Goal: Task Accomplishment & Management: Complete application form

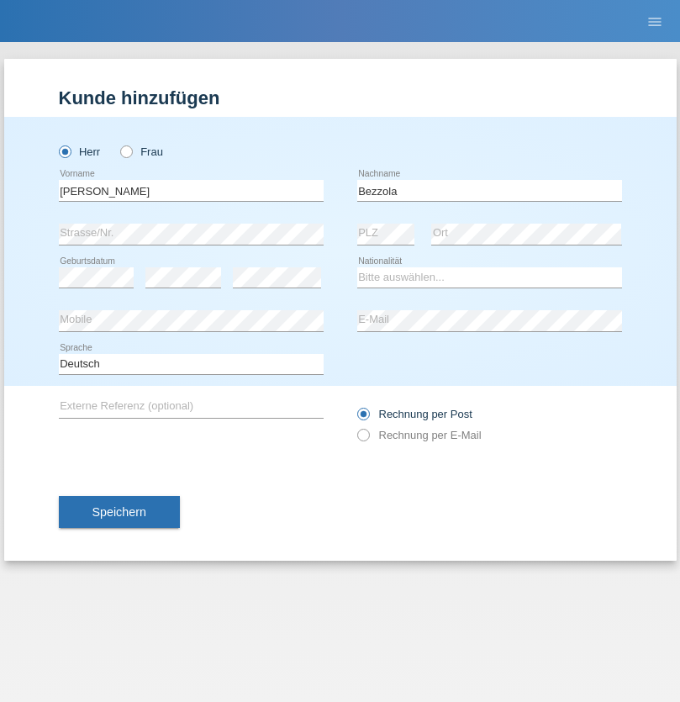
type input "Bezzola"
select select "CH"
radio input "true"
click at [191, 190] on input "text" at bounding box center [191, 190] width 265 height 21
type input "[PERSON_NAME]"
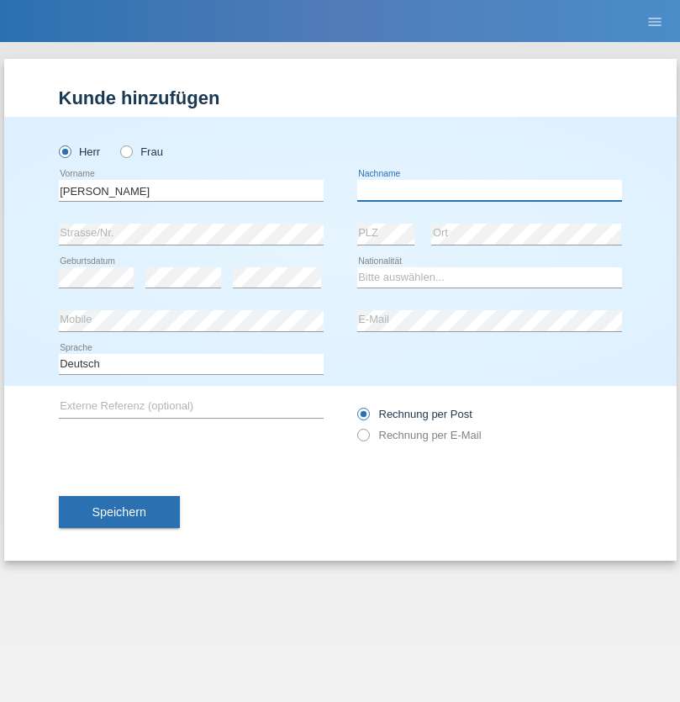
click at [489, 190] on input "text" at bounding box center [489, 190] width 265 height 21
type input "Bezzola"
select select "CH"
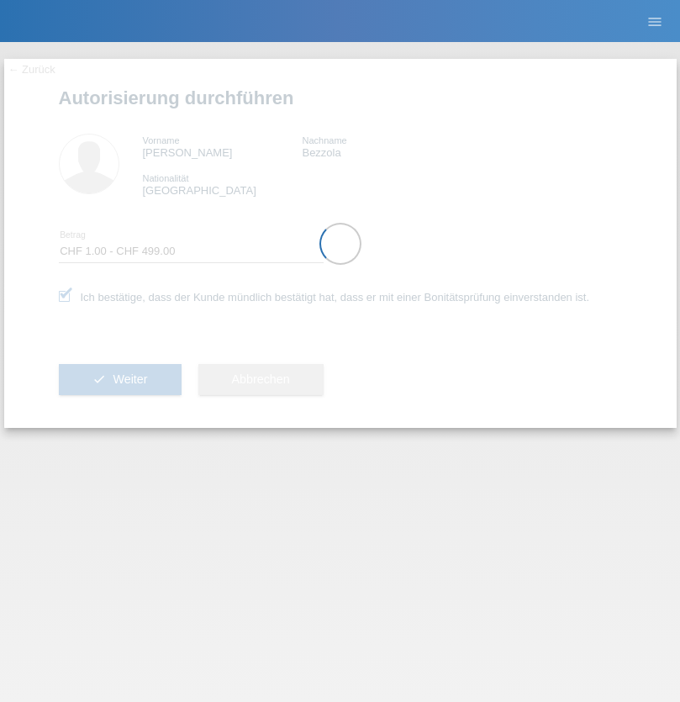
select select "1"
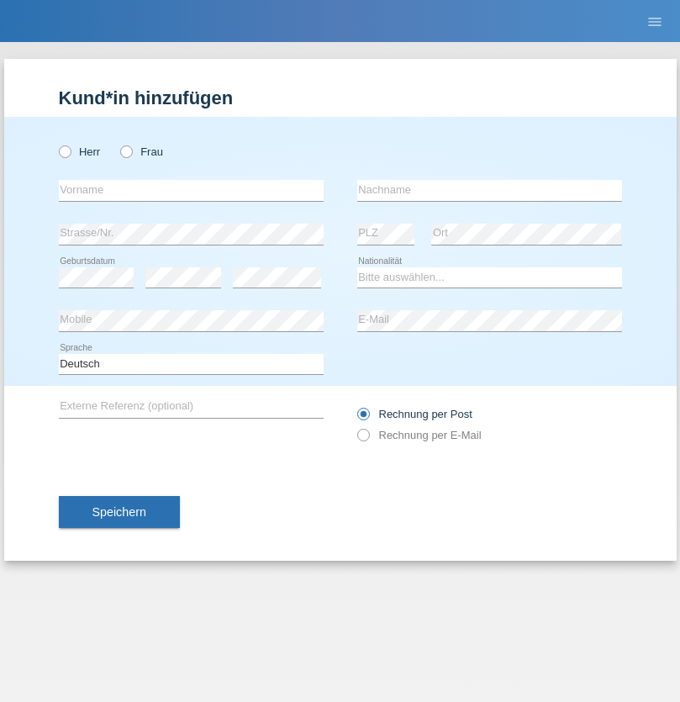
radio input "true"
click at [191, 190] on input "text" at bounding box center [191, 190] width 265 height 21
type input "Laszlo Patrik"
click at [489, 190] on input "text" at bounding box center [489, 190] width 265 height 21
type input "Serban"
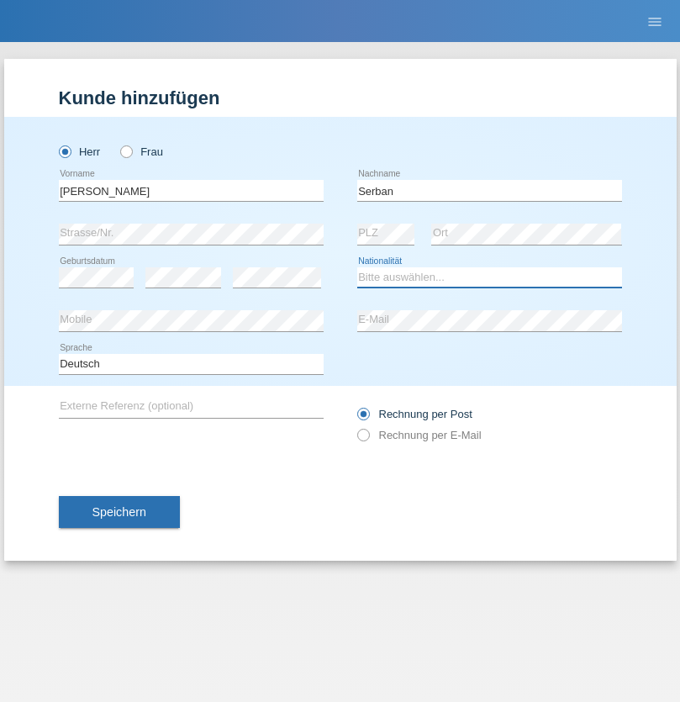
select select "MG"
select select "C"
select select "22"
select select "06"
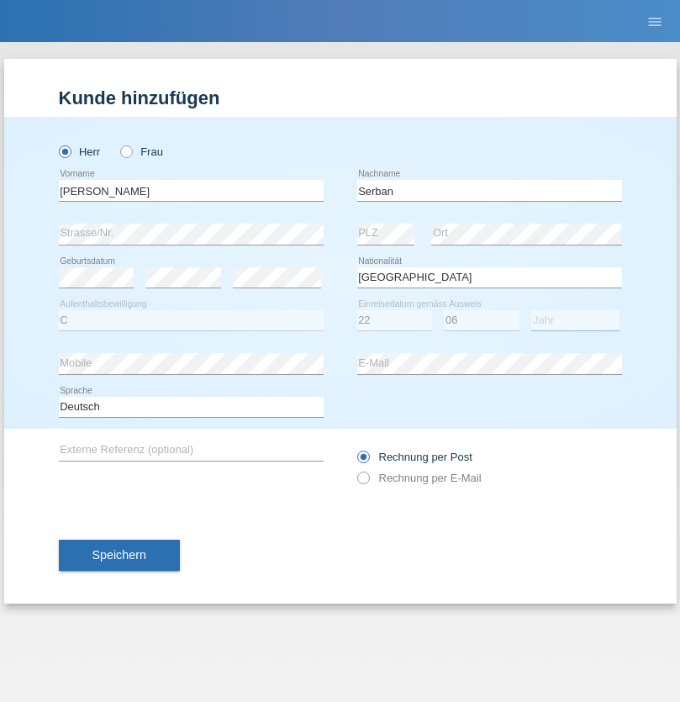
select select "2021"
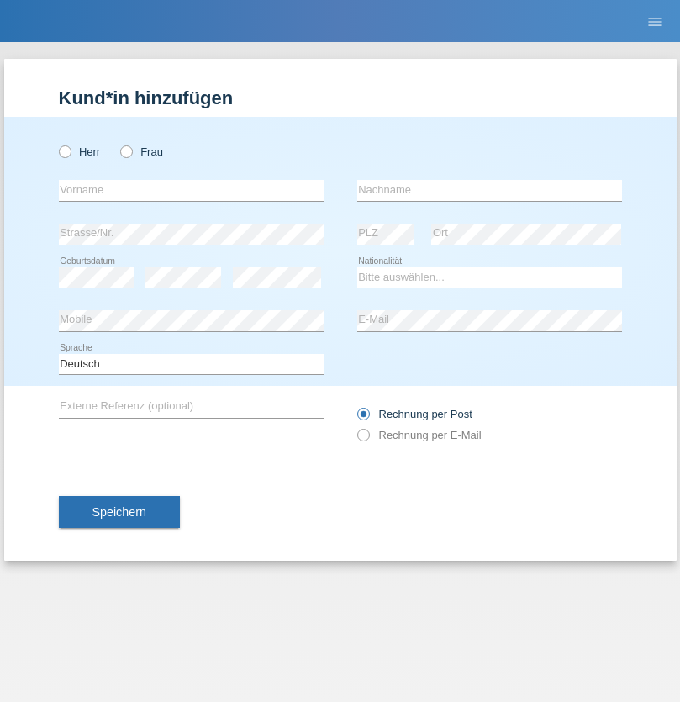
radio input "true"
click at [191, 190] on input "text" at bounding box center [191, 190] width 265 height 21
type input "Oliver"
click at [489, 190] on input "text" at bounding box center [489, 190] width 265 height 21
type input "Hager"
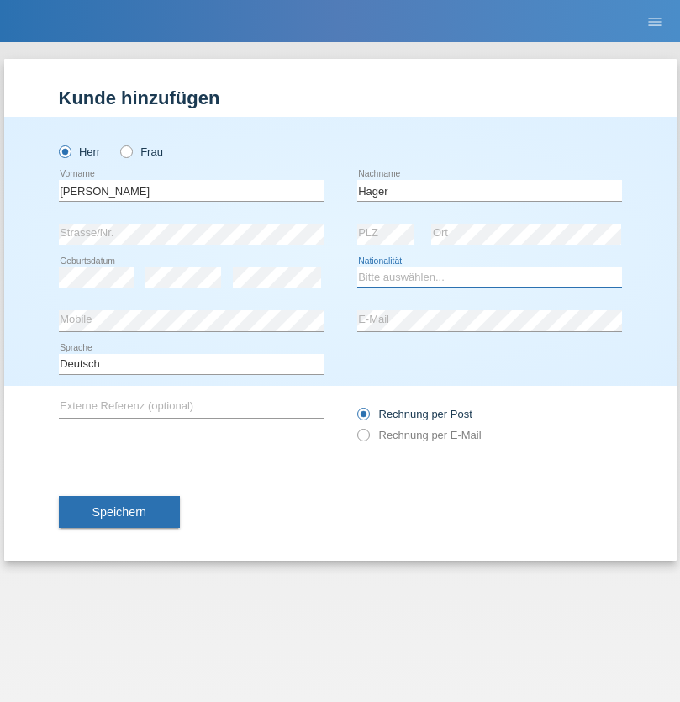
select select "CH"
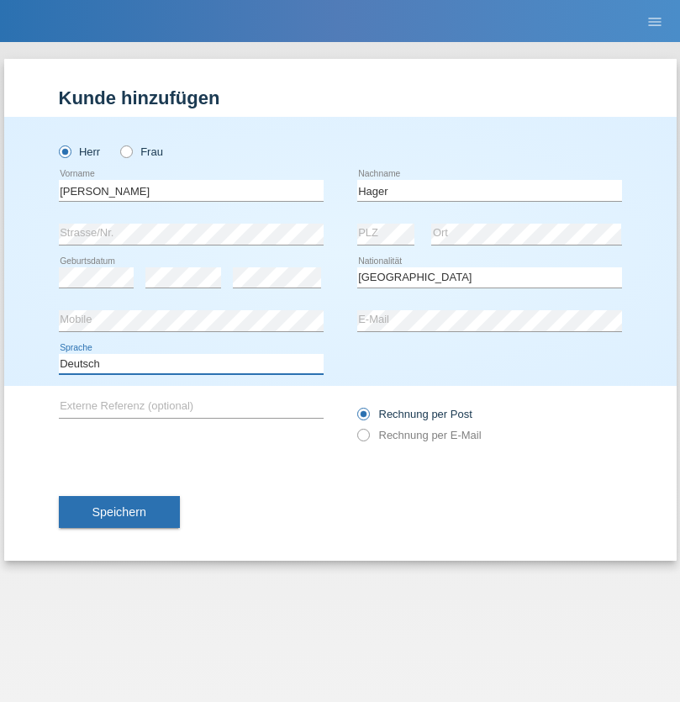
select select "en"
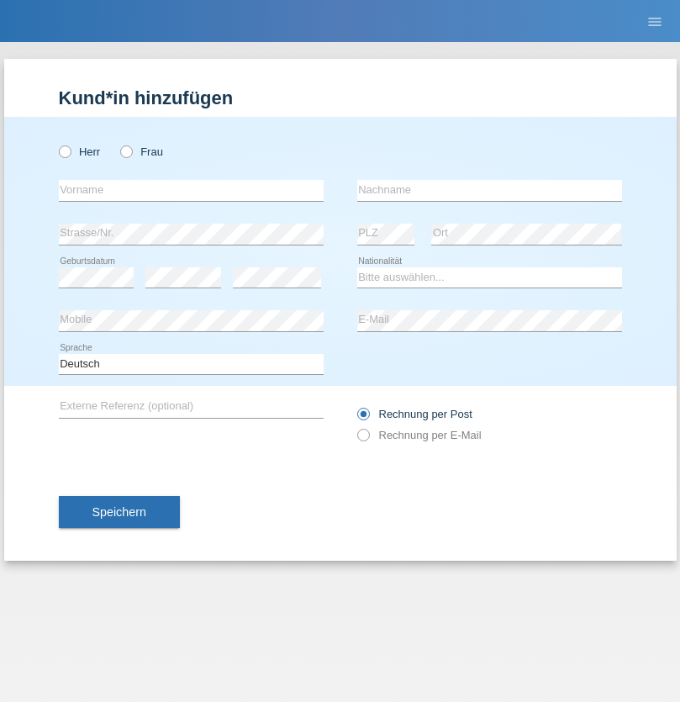
radio input "true"
click at [191, 190] on input "text" at bounding box center [191, 190] width 265 height 21
type input "[PERSON_NAME]"
click at [489, 190] on input "text" at bounding box center [489, 190] width 265 height 21
type input "Baloh"
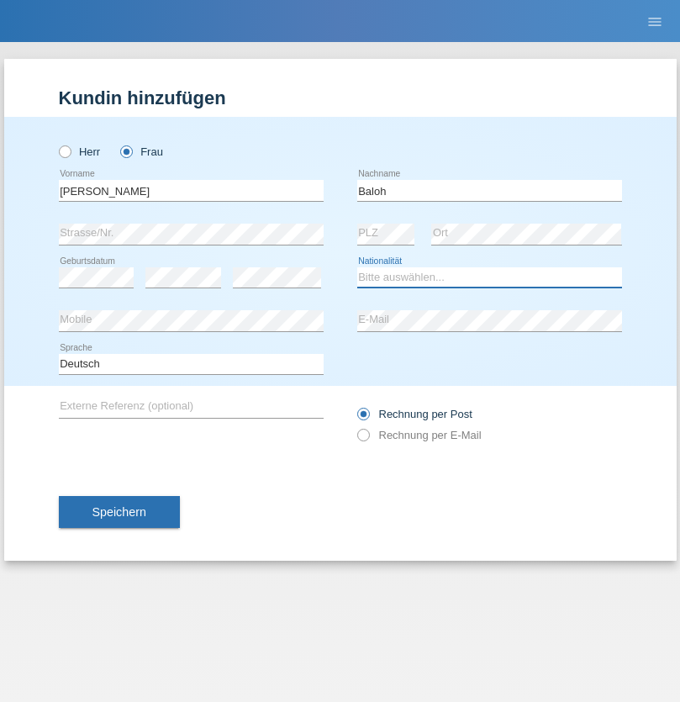
select select "UA"
select select "C"
select select "09"
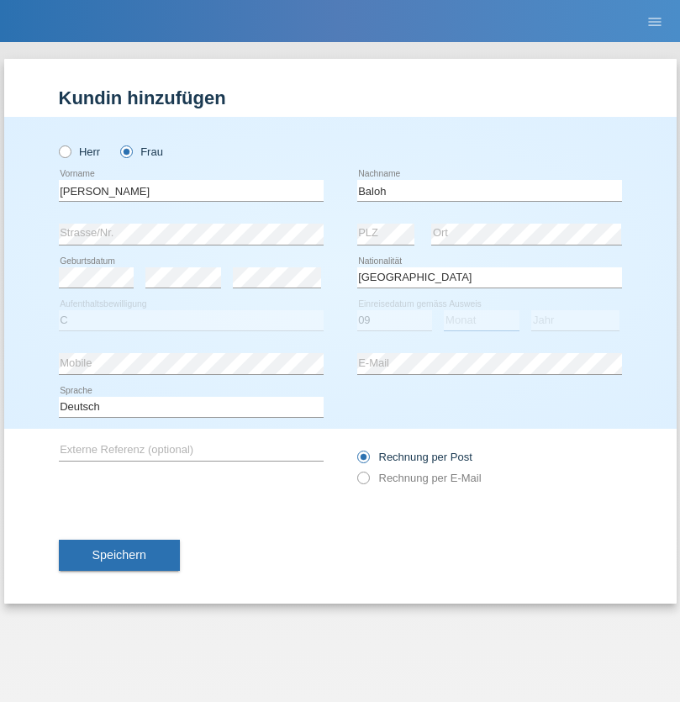
select select "05"
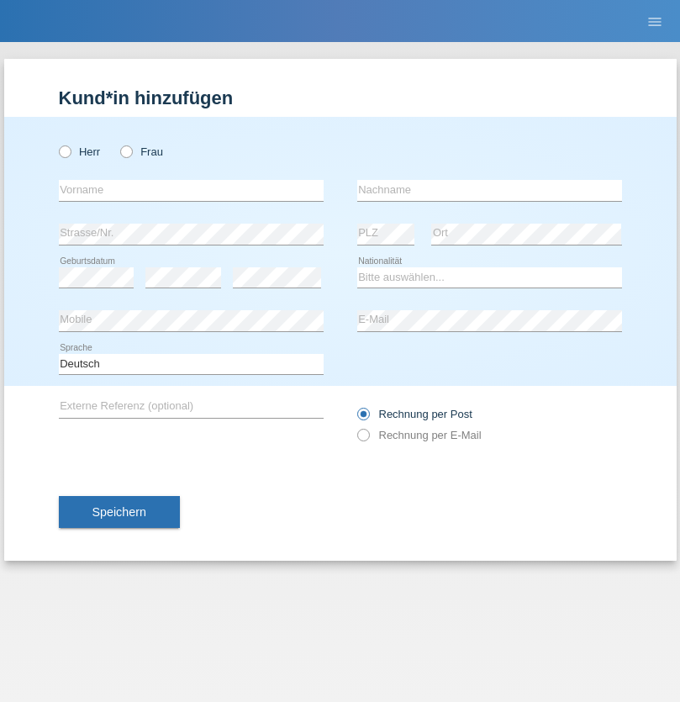
radio input "true"
click at [191, 190] on input "text" at bounding box center [191, 190] width 265 height 21
type input "[PERSON_NAME]"
click at [489, 190] on input "text" at bounding box center [489, 190] width 265 height 21
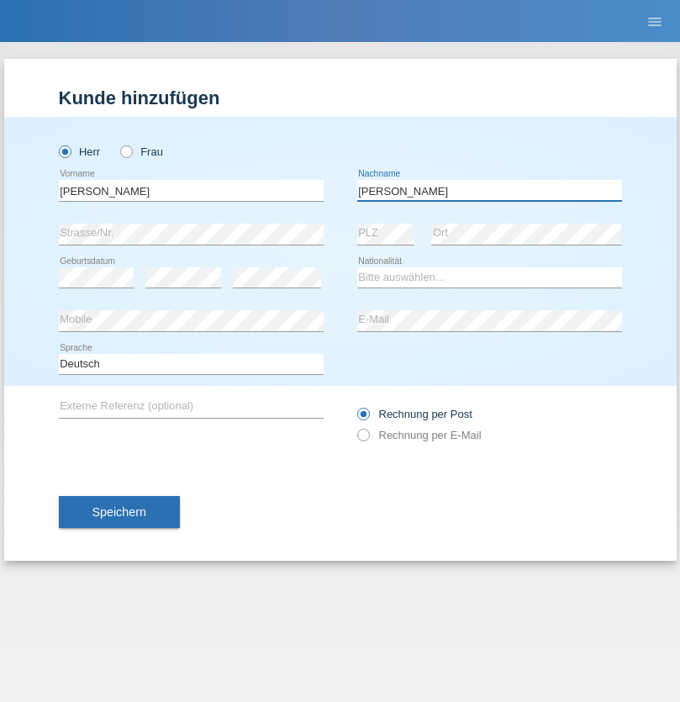
type input "[PERSON_NAME]"
select select "ES"
select select "C"
select select "21"
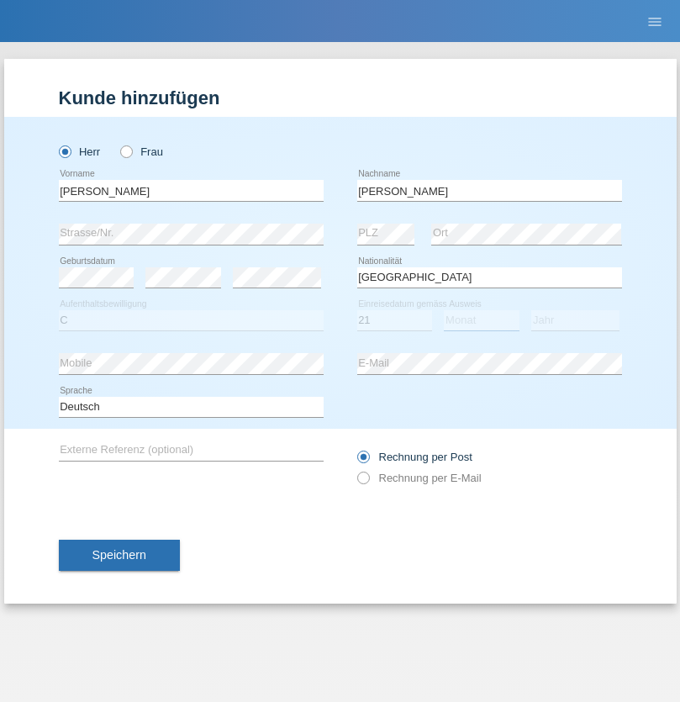
select select "10"
select select "2020"
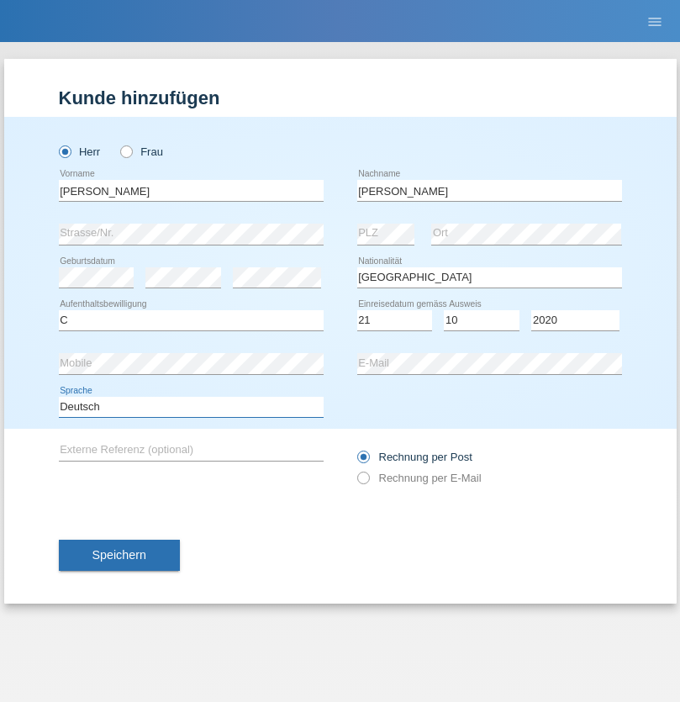
select select "en"
